Goal: Check status: Check status

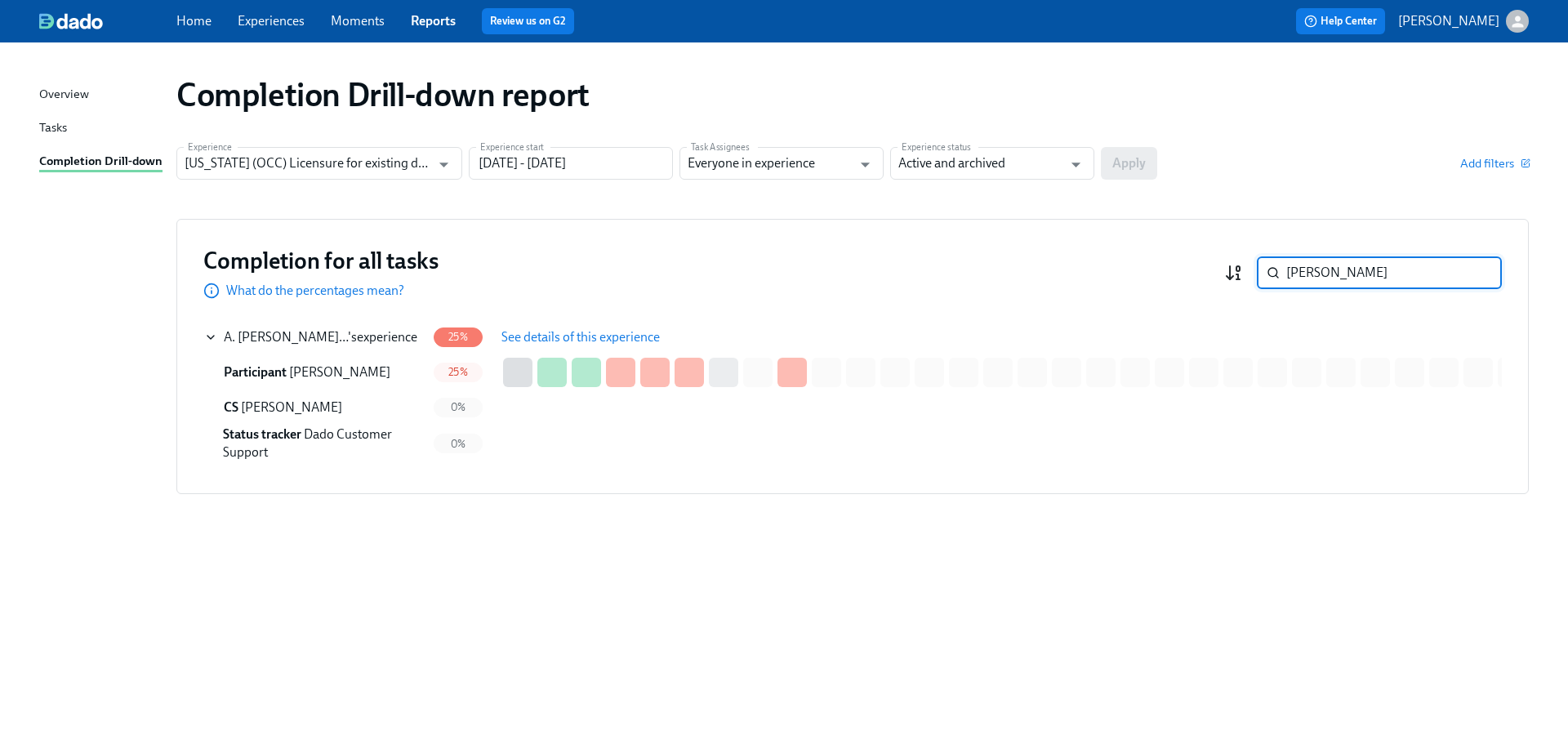
drag, startPoint x: 1286, startPoint y: 266, endPoint x: 1239, endPoint y: 265, distance: 47.0
click at [1239, 265] on div "Weiss ​" at bounding box center [1363, 273] width 278 height 33
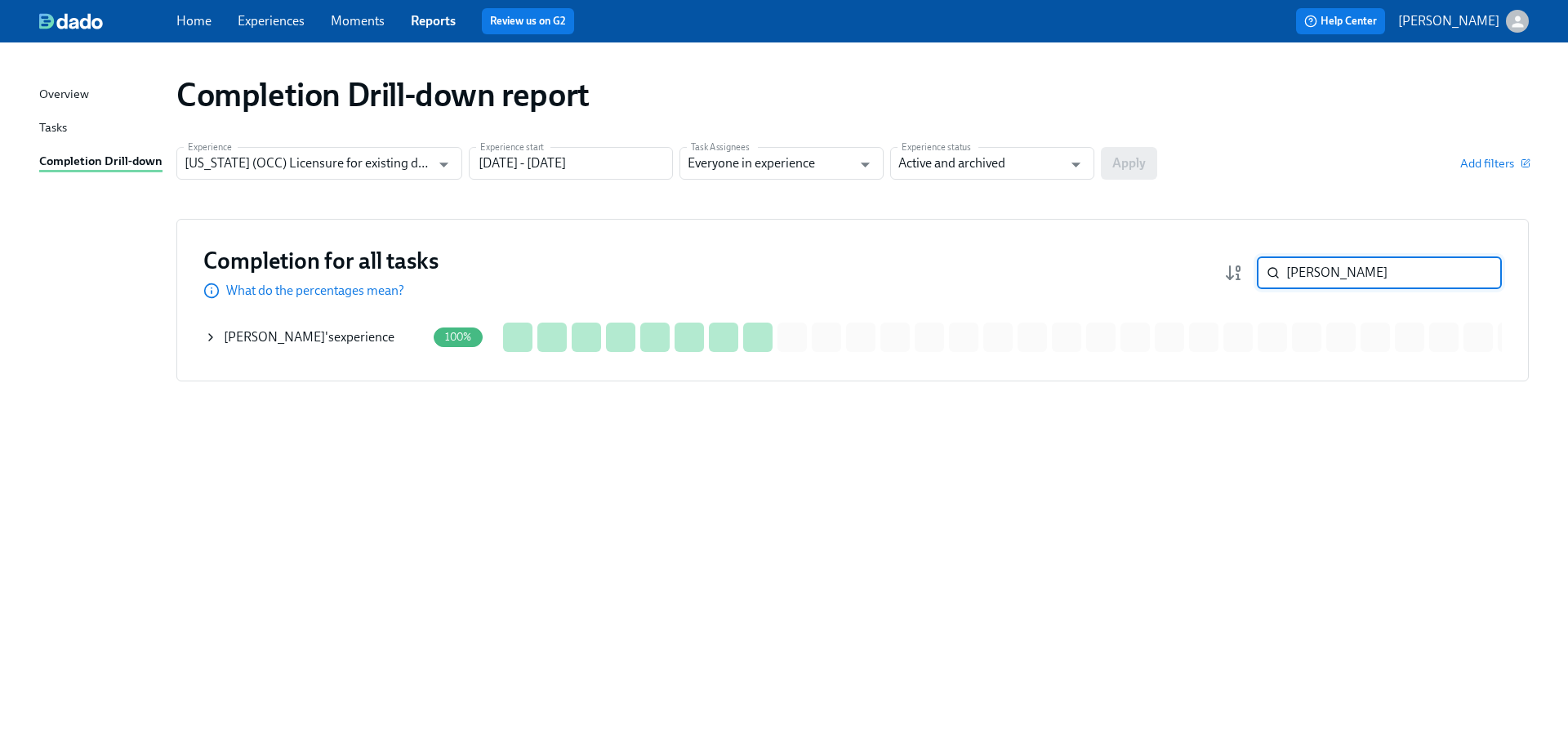
type input "rosa wu"
click at [331, 348] on div "Rosa Wu 's experience" at bounding box center [315, 337] width 222 height 33
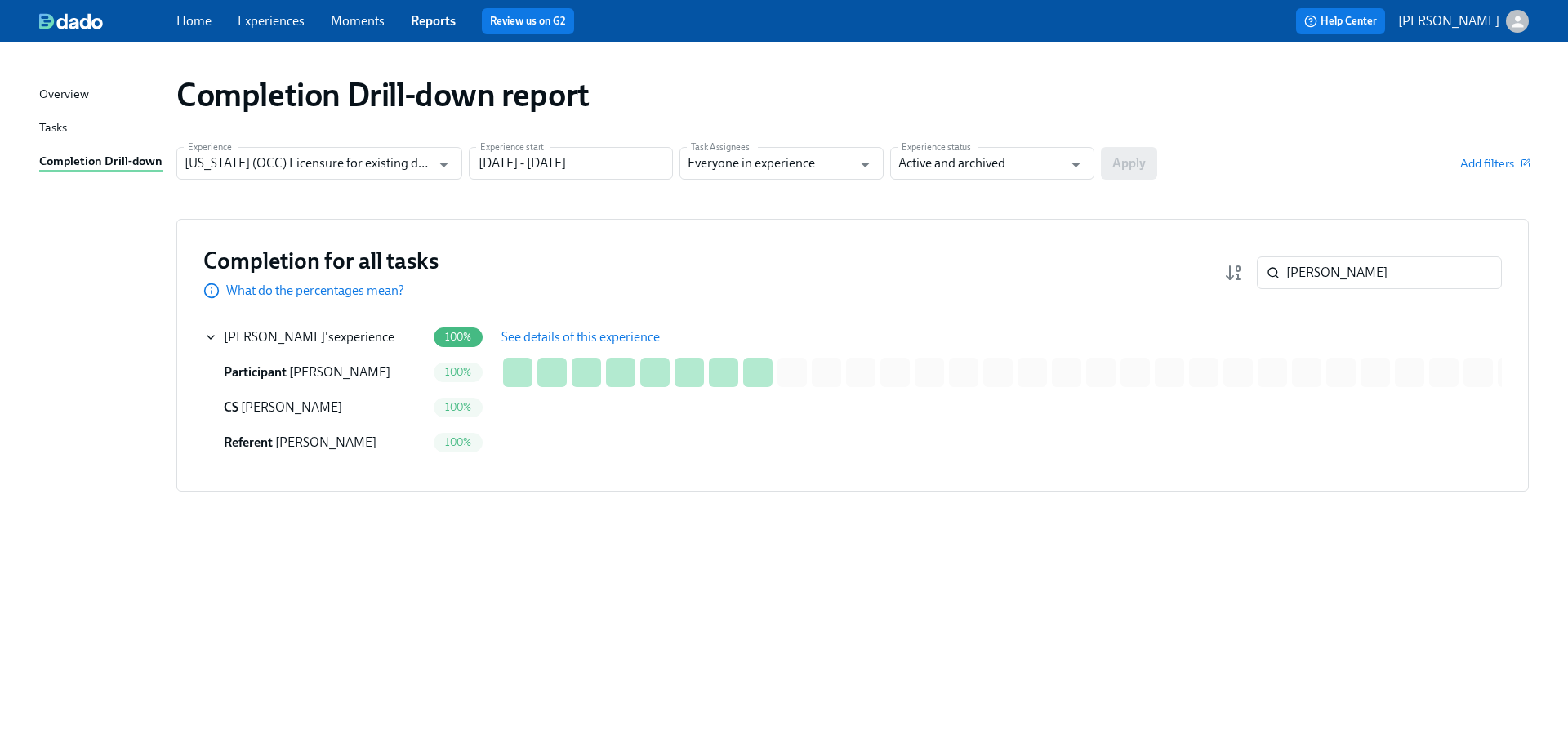
click at [553, 334] on span "See details of this experience" at bounding box center [580, 336] width 158 height 16
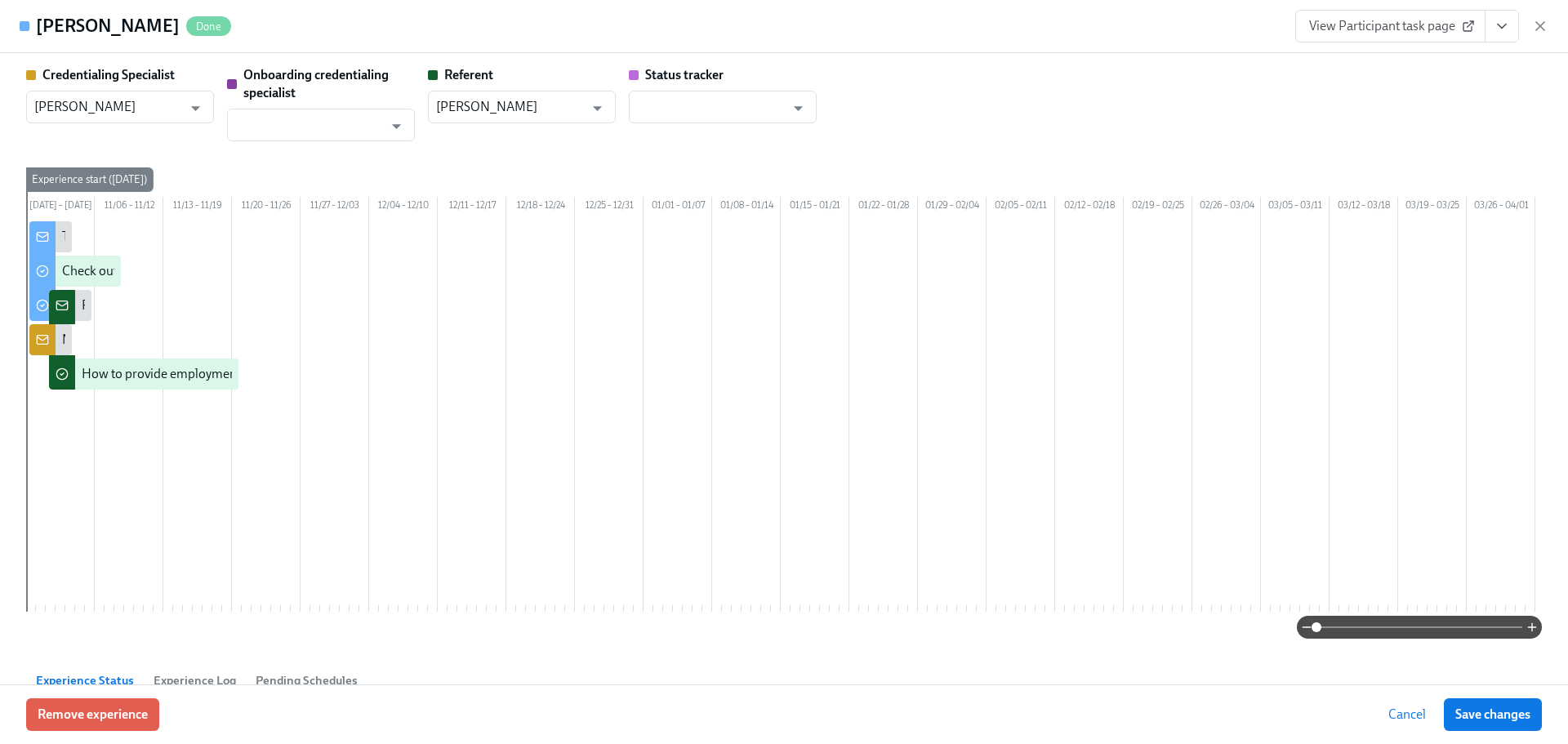
click at [1378, 18] on span "View Participant task page" at bounding box center [1390, 26] width 163 height 16
click at [1429, 34] on span "View Participant task page" at bounding box center [1390, 26] width 163 height 16
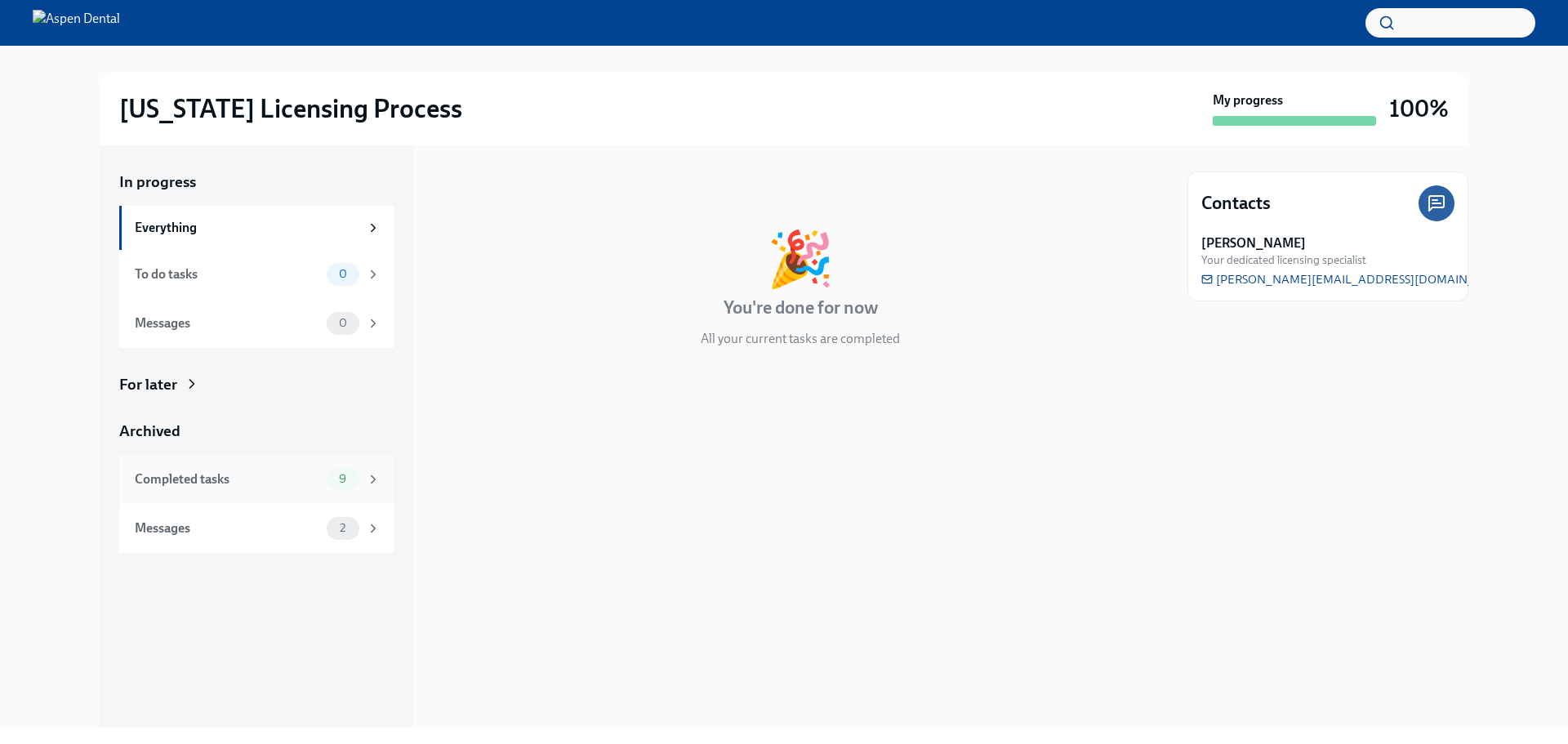
click at [253, 479] on div "Completed tasks" at bounding box center [227, 479] width 185 height 18
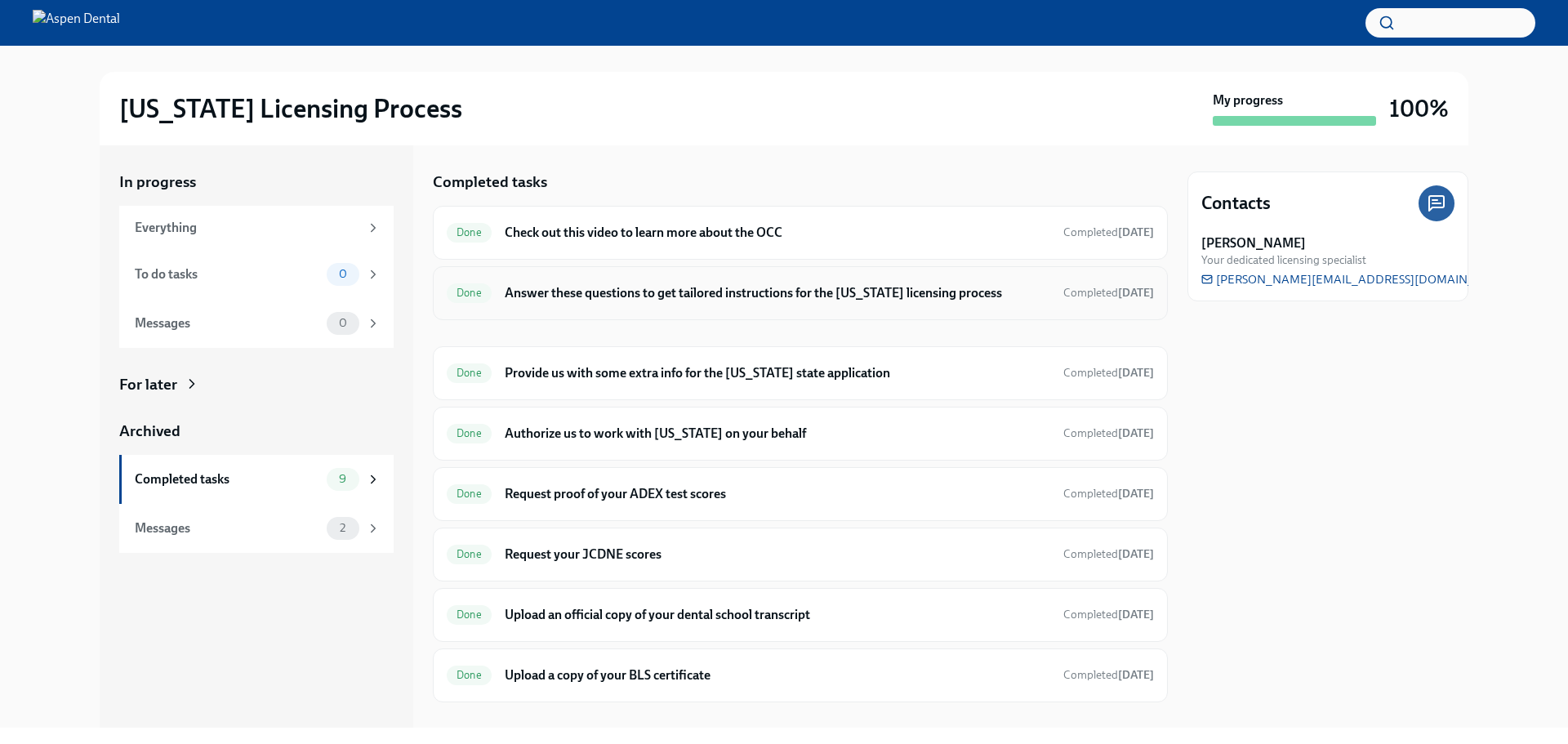
click at [614, 298] on h6 "Answer these questions to get tailored instructions for the [US_STATE] licensin…" at bounding box center [778, 293] width 545 height 18
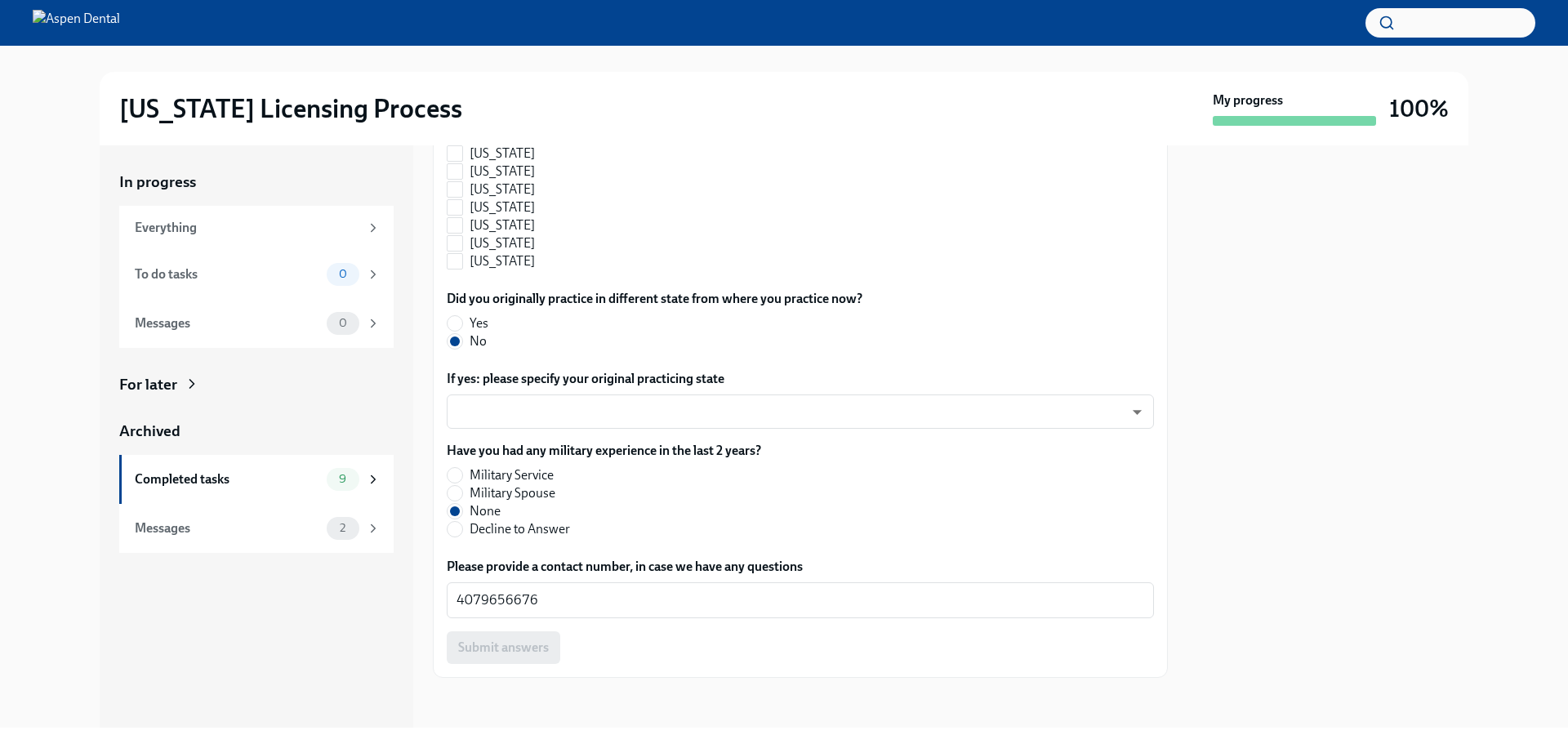
scroll to position [1652, 0]
drag, startPoint x: 527, startPoint y: 596, endPoint x: 467, endPoint y: 596, distance: 60.0
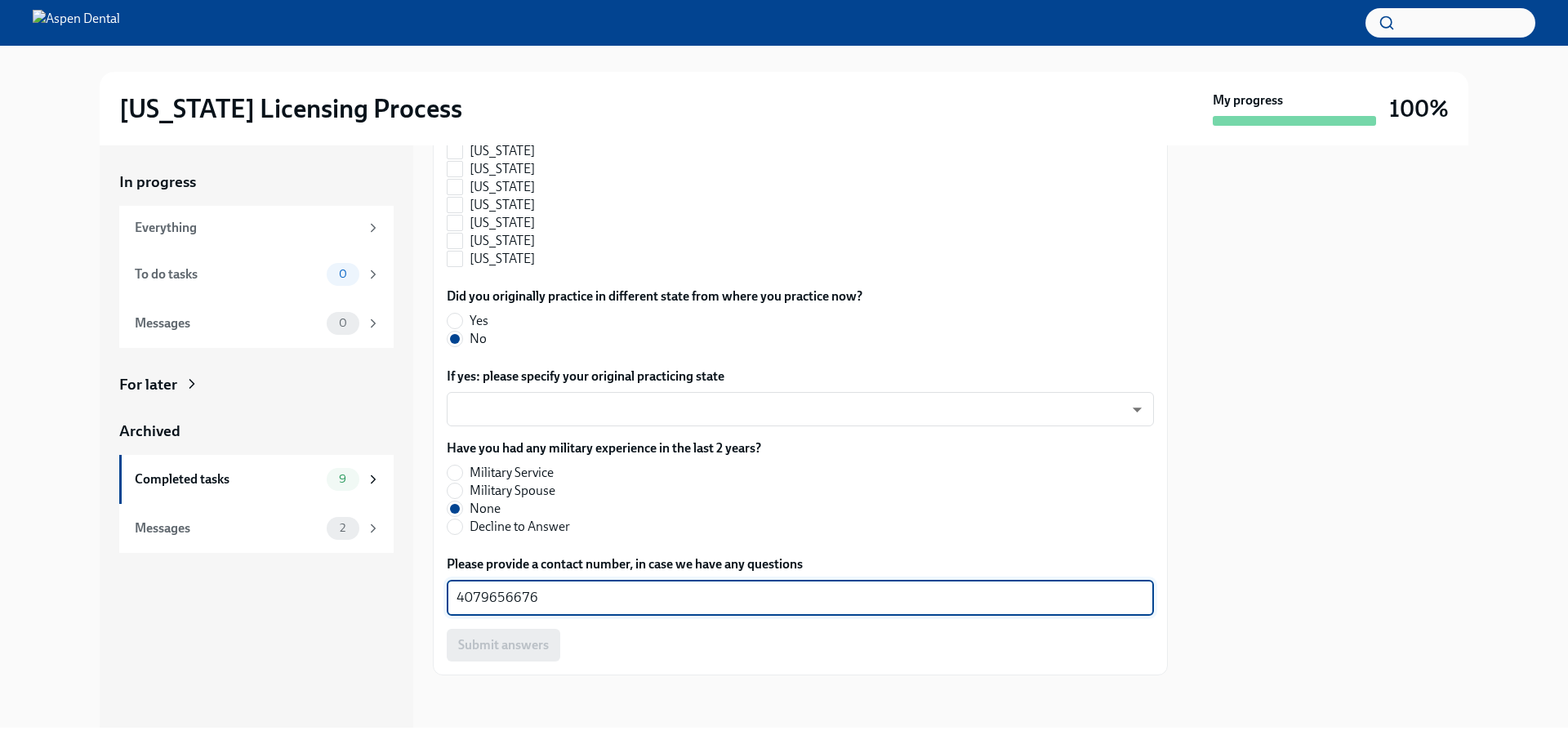
drag, startPoint x: 496, startPoint y: 596, endPoint x: 425, endPoint y: 595, distance: 71.0
click at [425, 595] on div "In progress Everything To do tasks 0 Messages 0 For later Archived Completed ta…" at bounding box center [784, 437] width 1369 height 582
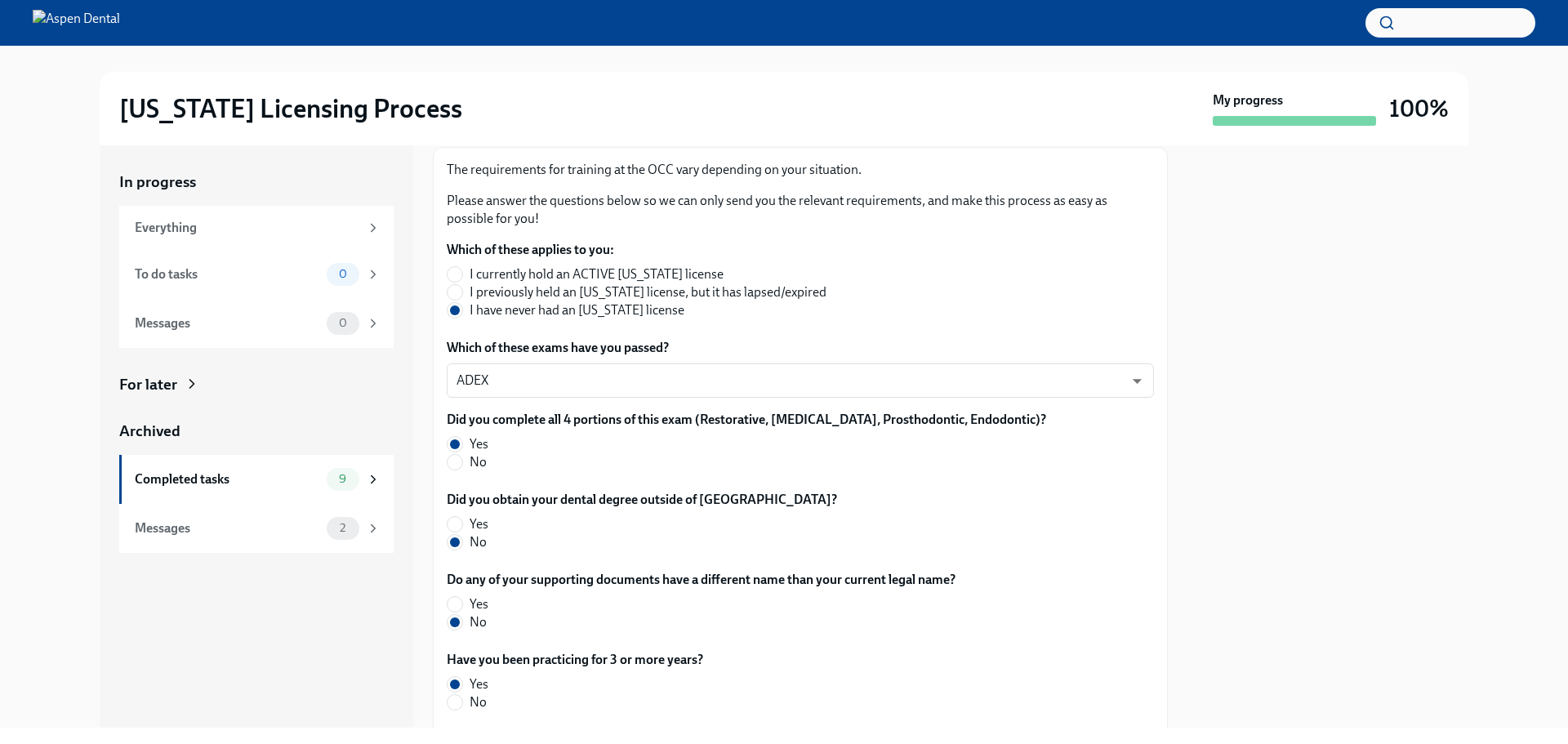
scroll to position [245, 0]
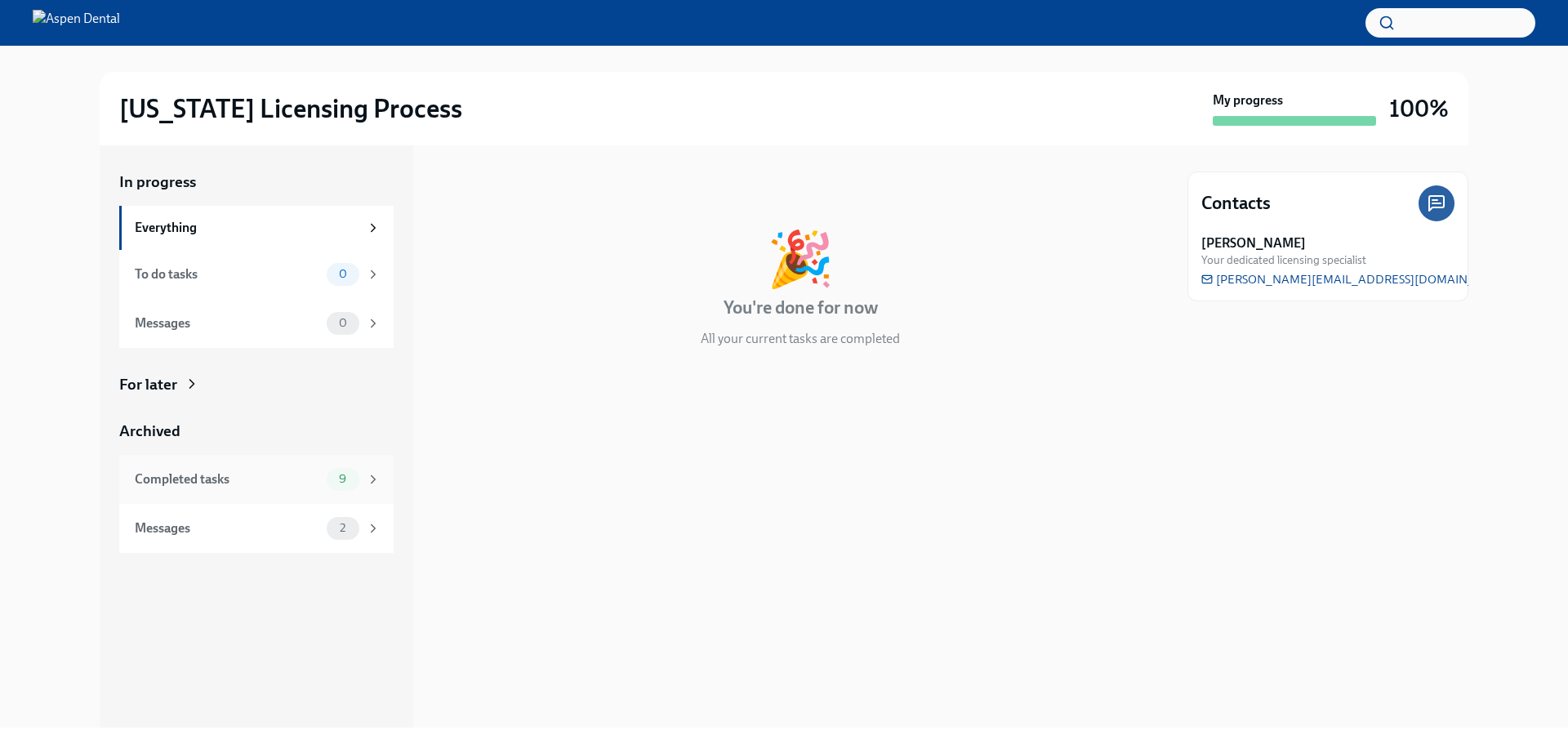
click at [256, 473] on div "Completed tasks" at bounding box center [227, 479] width 185 height 18
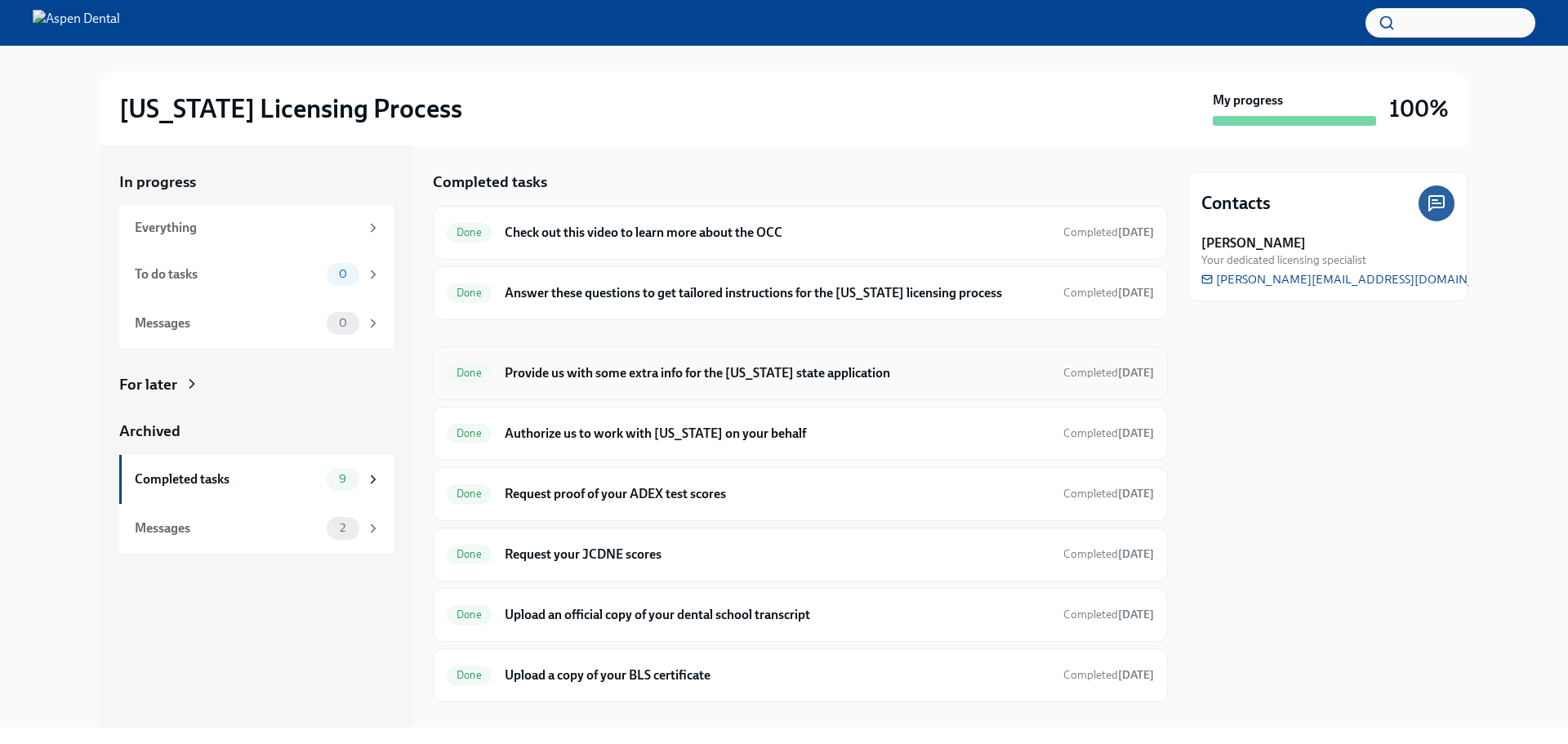
click at [604, 371] on h6 "Provide us with some extra info for the [US_STATE] state application" at bounding box center [778, 373] width 545 height 18
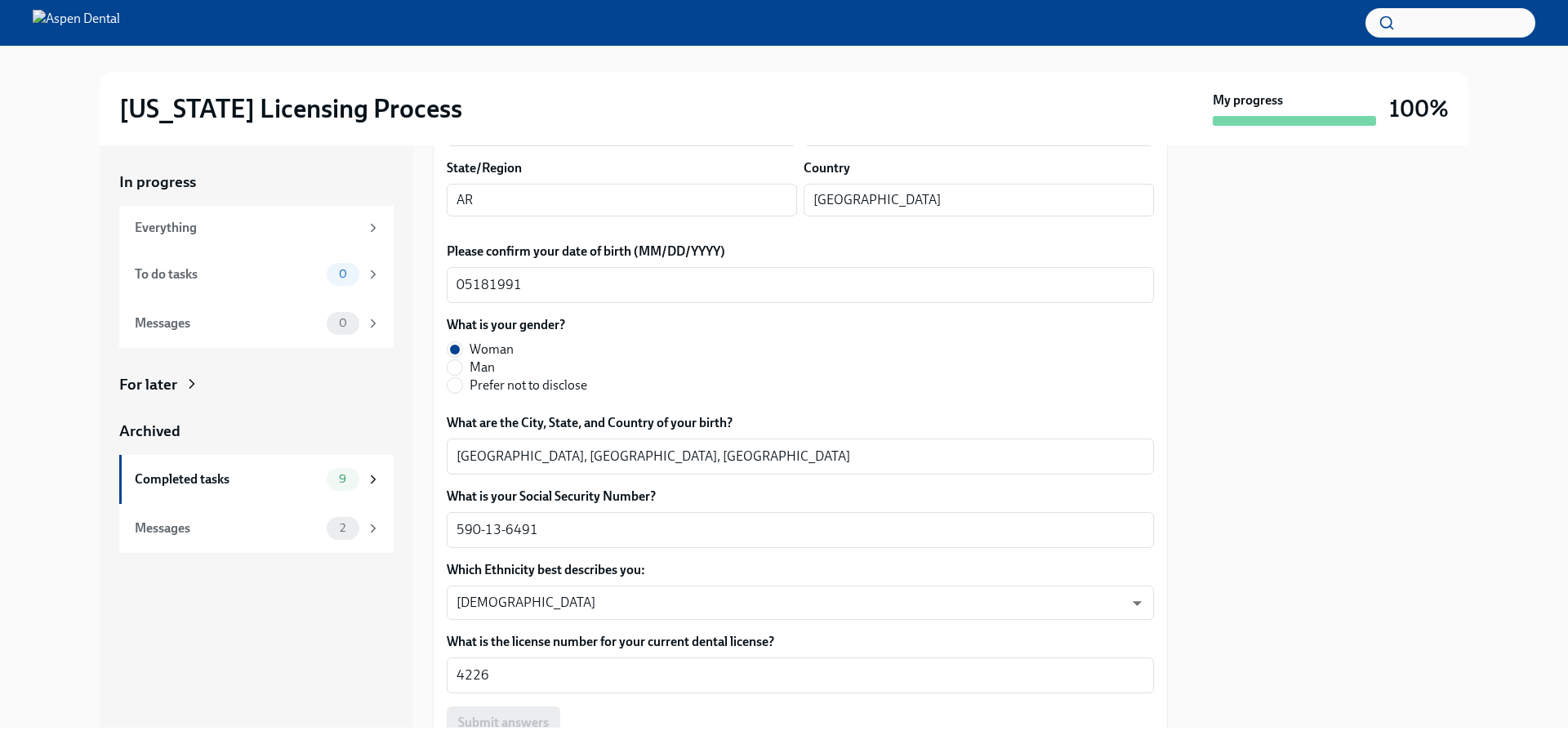
scroll to position [653, 0]
